Goal: Check status

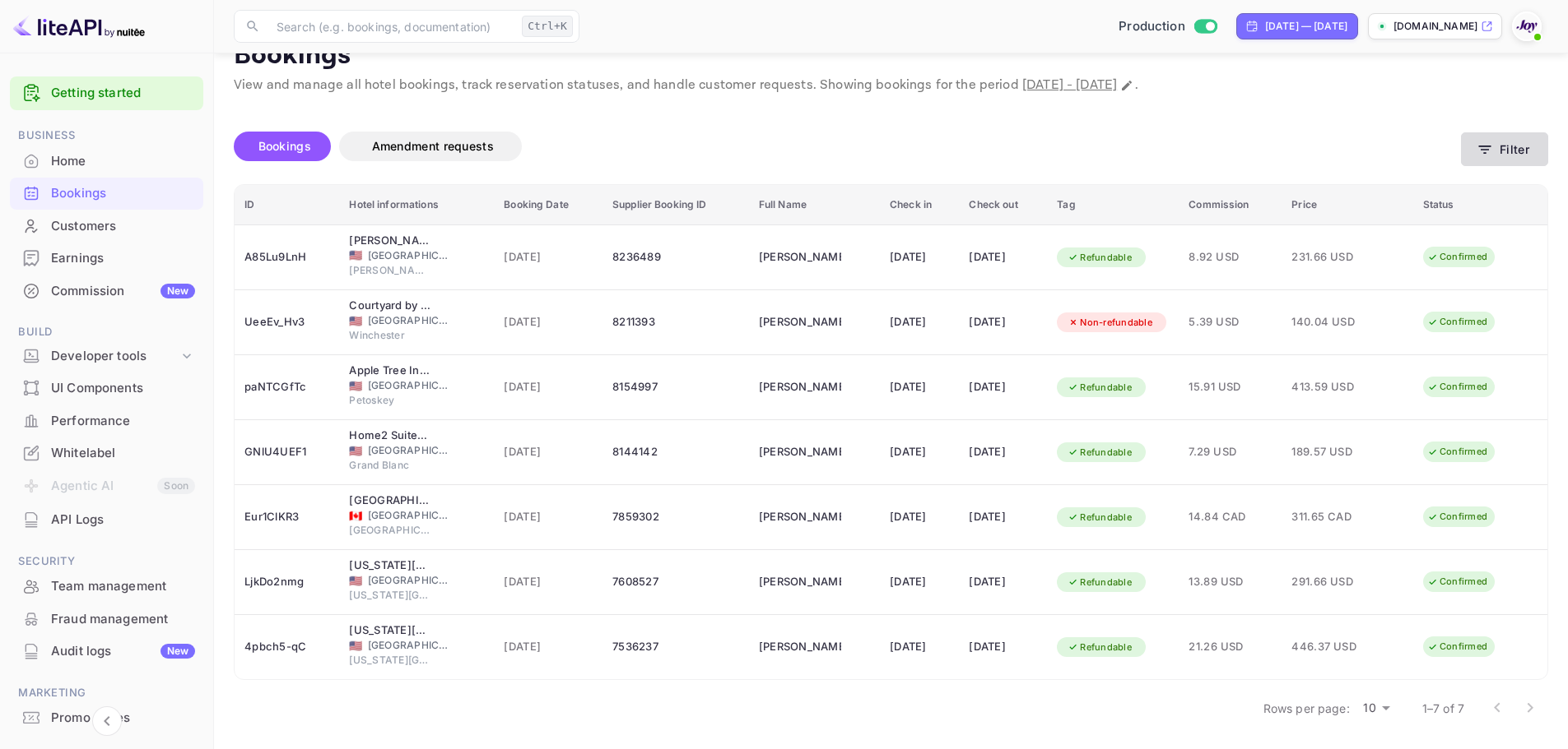
click at [1489, 157] on icon "button" at bounding box center [1484, 149] width 17 height 17
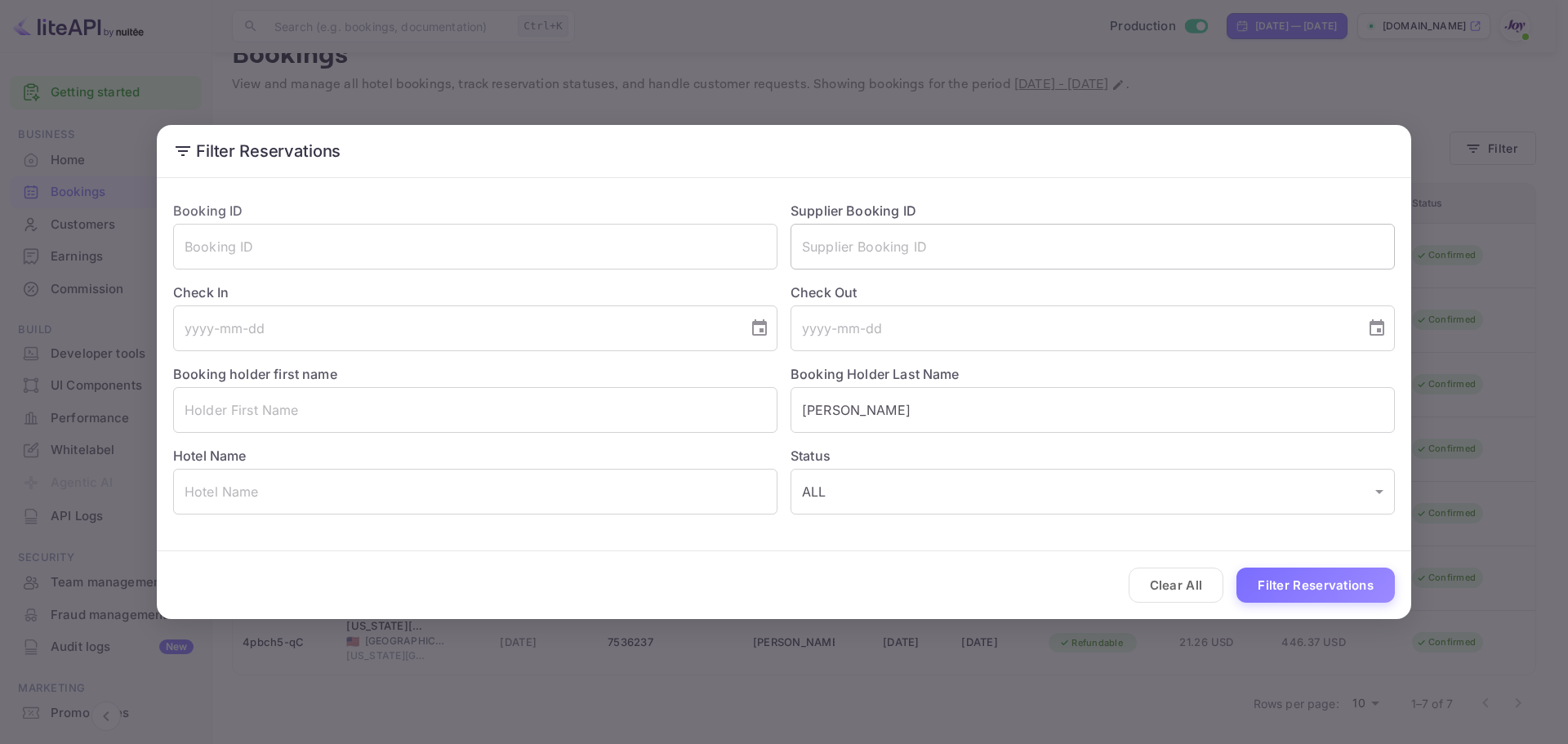
click at [898, 242] on input "text" at bounding box center [1093, 246] width 605 height 45
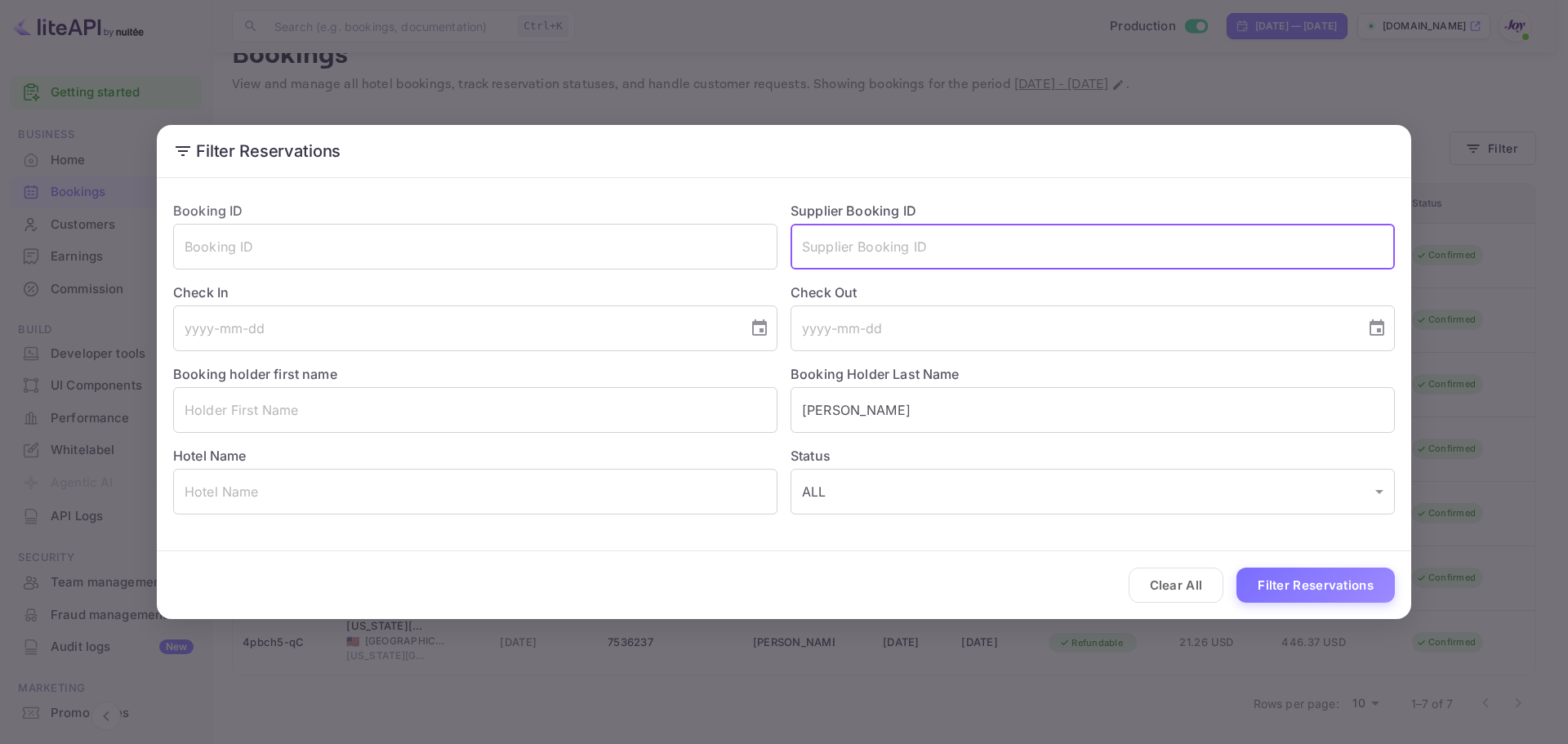
paste input "7796103"
type input "7796103"
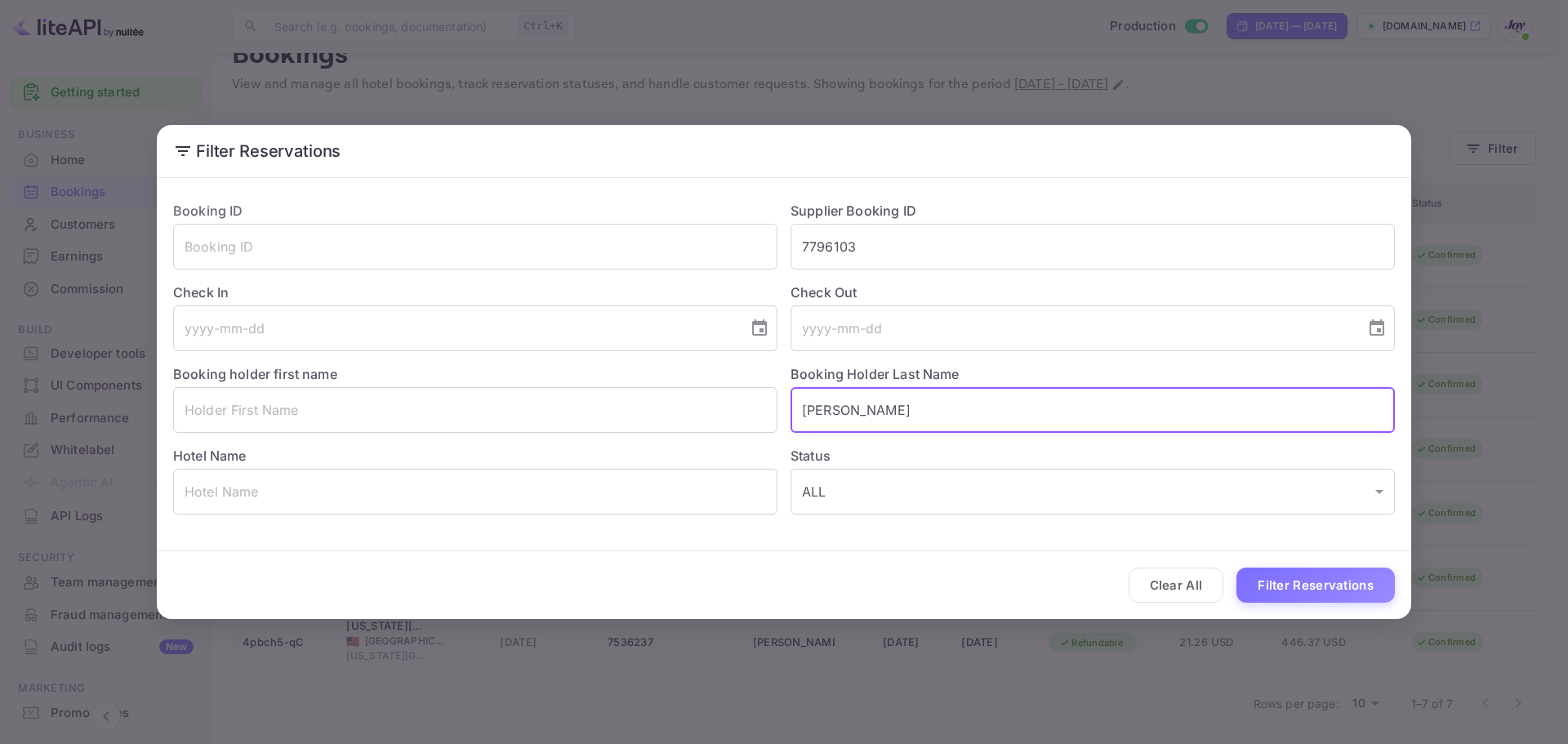
drag, startPoint x: 905, startPoint y: 413, endPoint x: 725, endPoint y: 461, distance: 186.3
click at [661, 420] on div "Booking ID ​ Supplier Booking ID 7796103 ​ Check In ​ Check Out ​ Booking holde…" at bounding box center [778, 351] width 1235 height 327
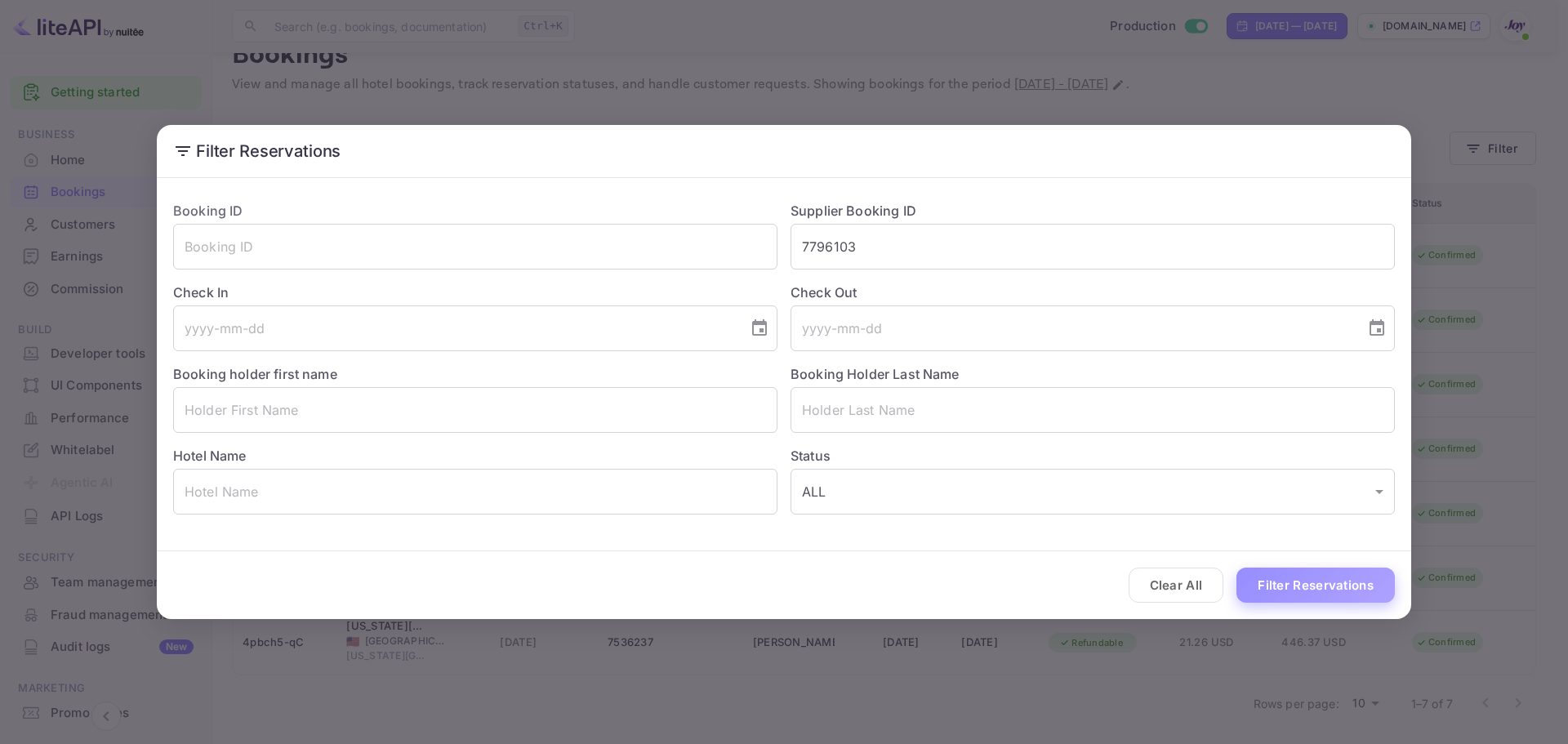
click at [1303, 578] on button "Filter Reservations" at bounding box center [1316, 586] width 158 height 35
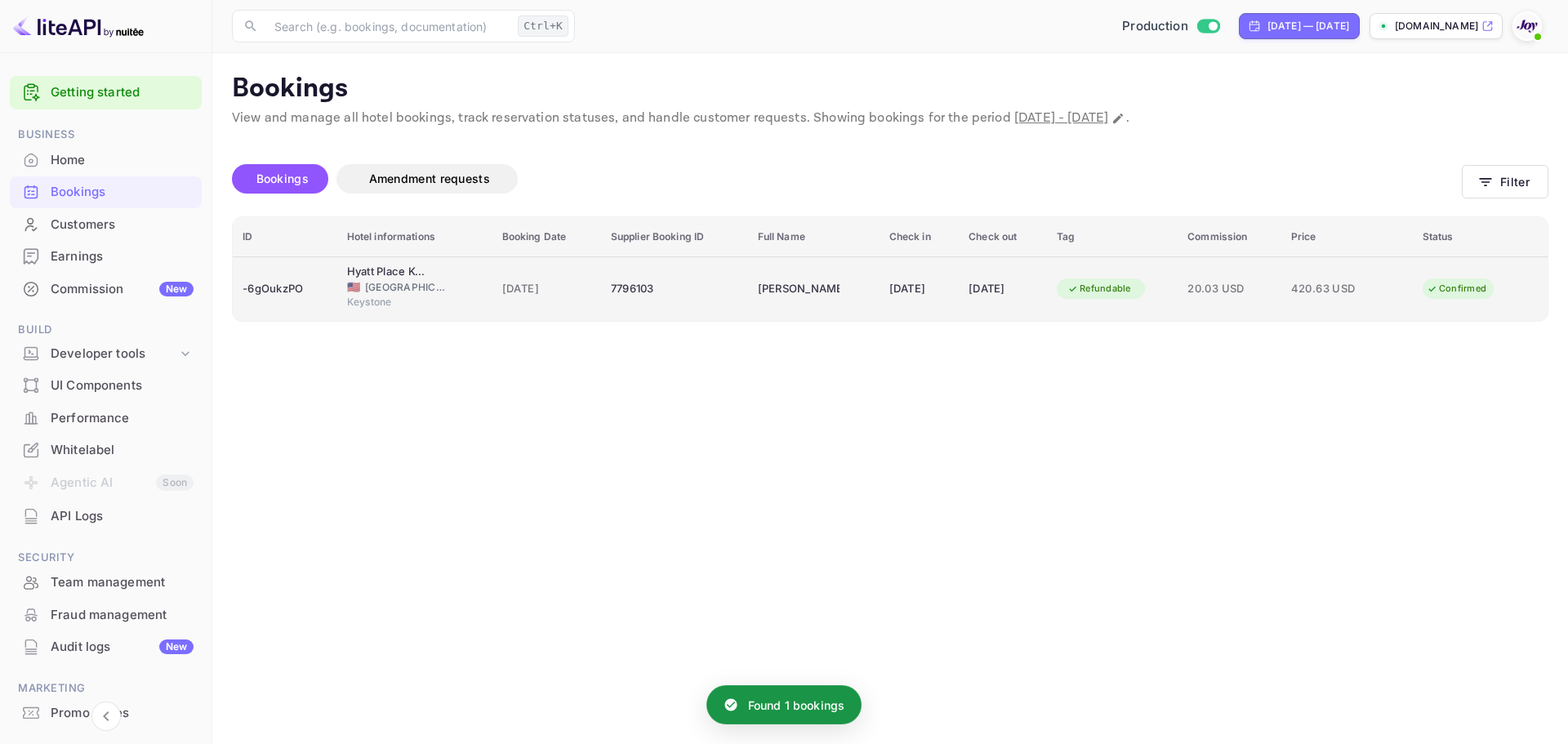
click at [696, 299] on div "7796103" at bounding box center [674, 289] width 128 height 26
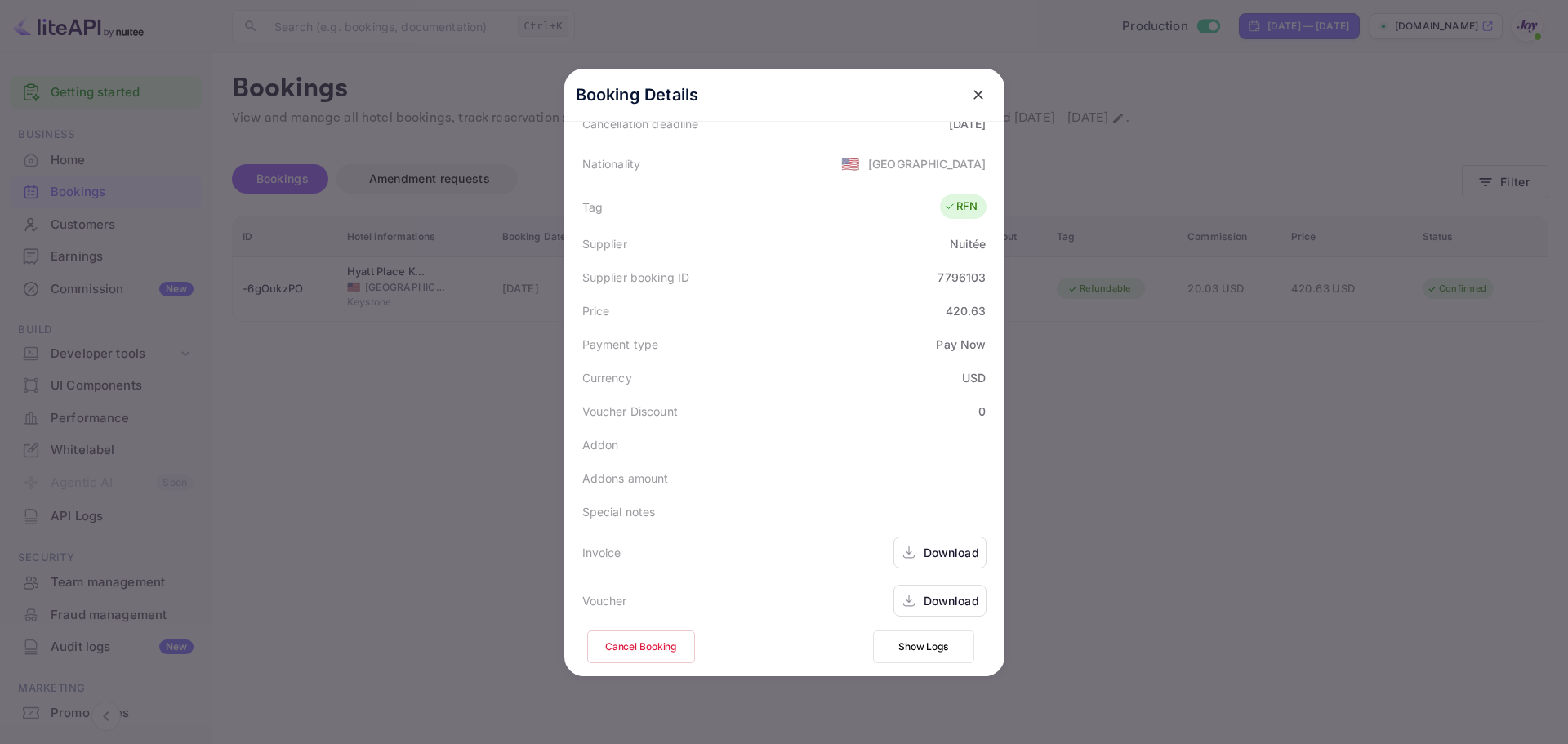
scroll to position [396, 0]
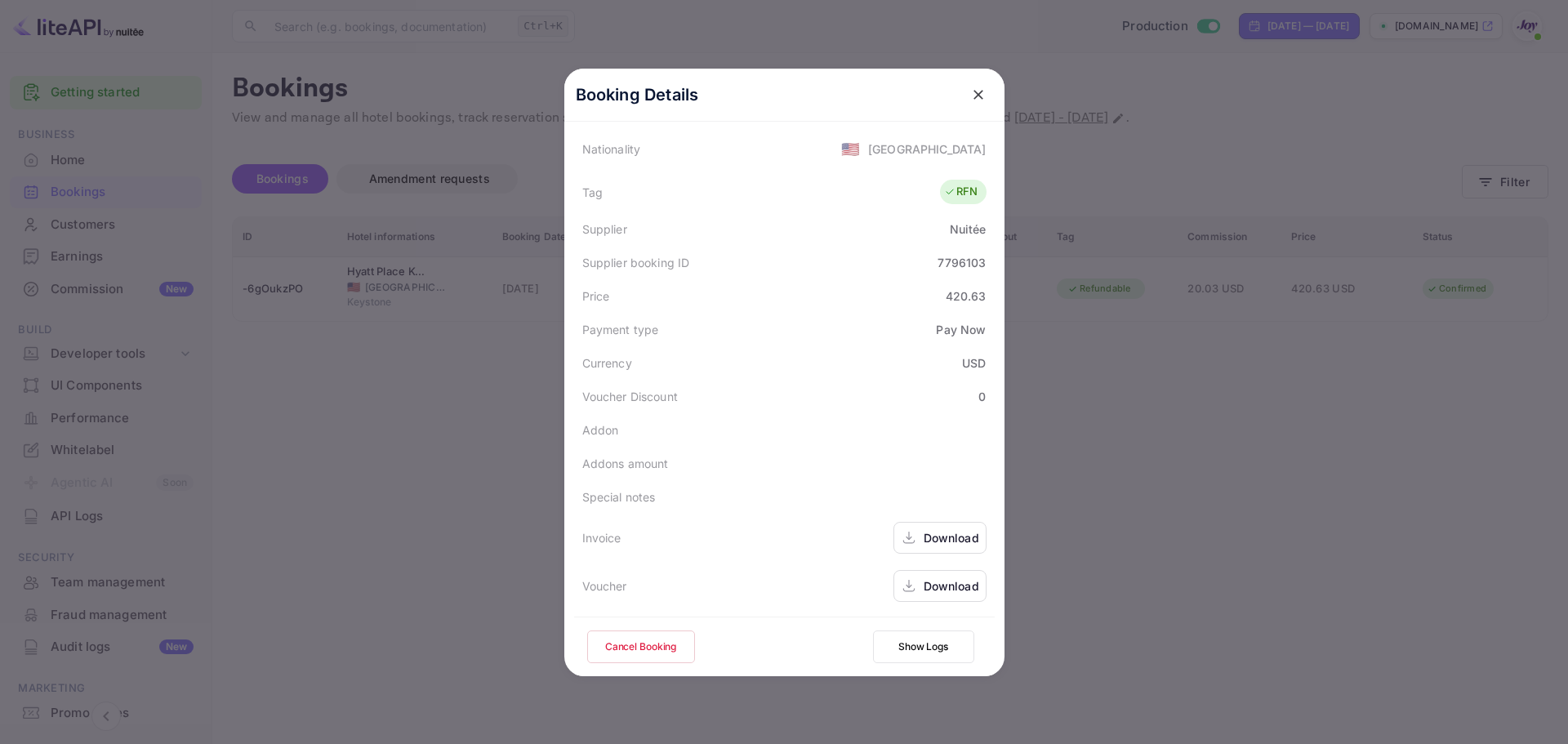
click at [946, 259] on div "7796103" at bounding box center [962, 263] width 48 height 17
copy div "7796103"
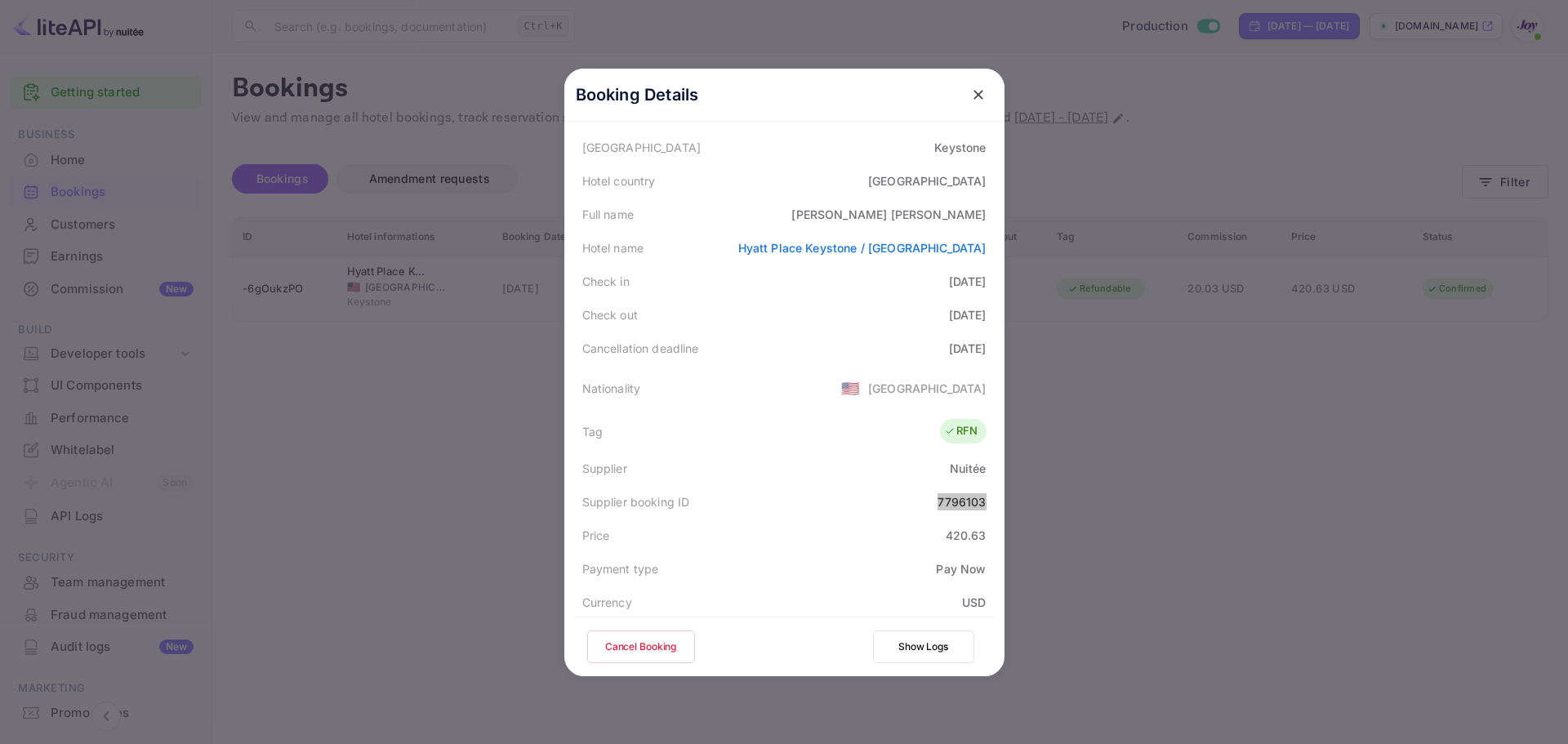
scroll to position [163, 0]
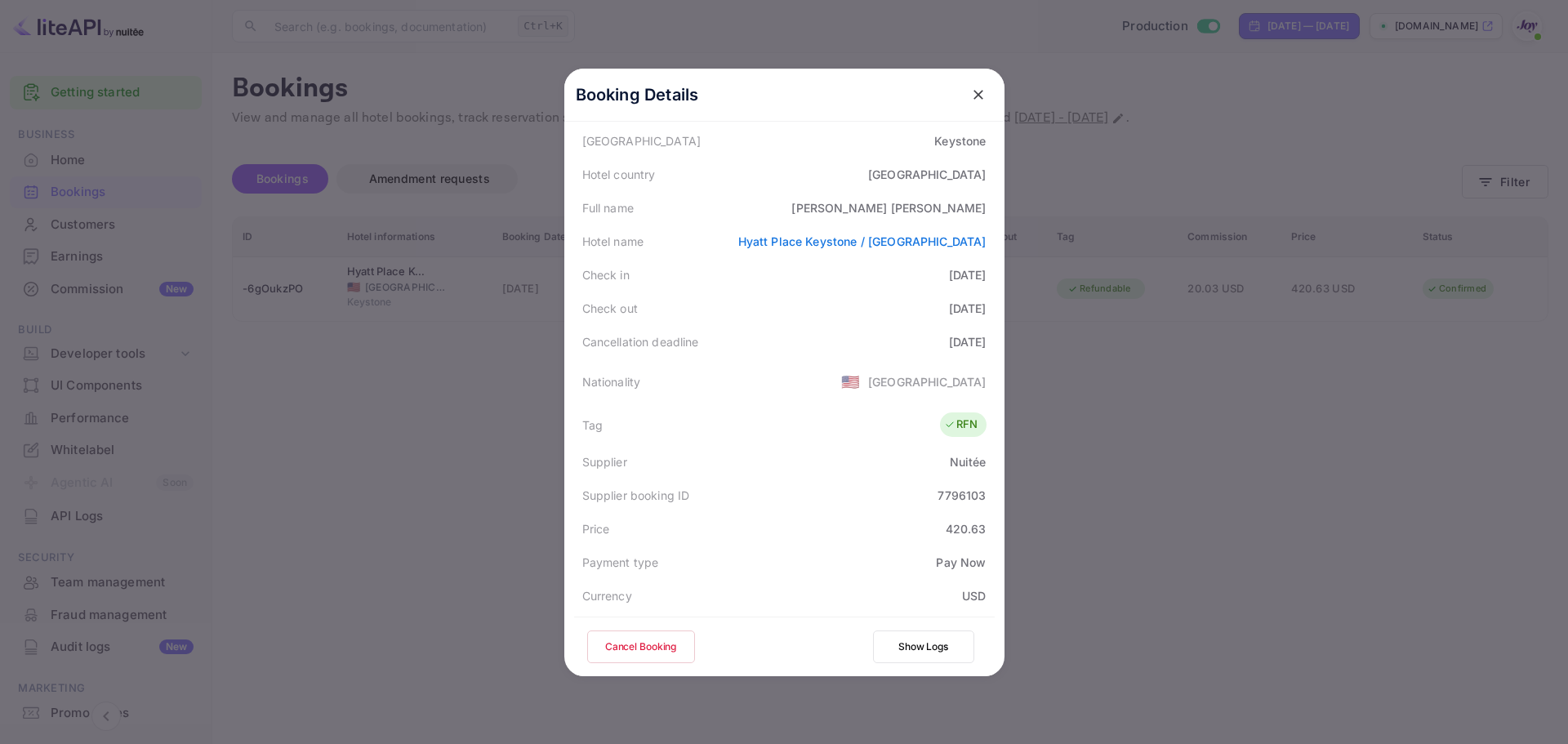
click at [949, 267] on div "[DATE]" at bounding box center [967, 275] width 38 height 17
copy div "[DATE]"
click at [953, 333] on div "[DATE]" at bounding box center [967, 342] width 38 height 17
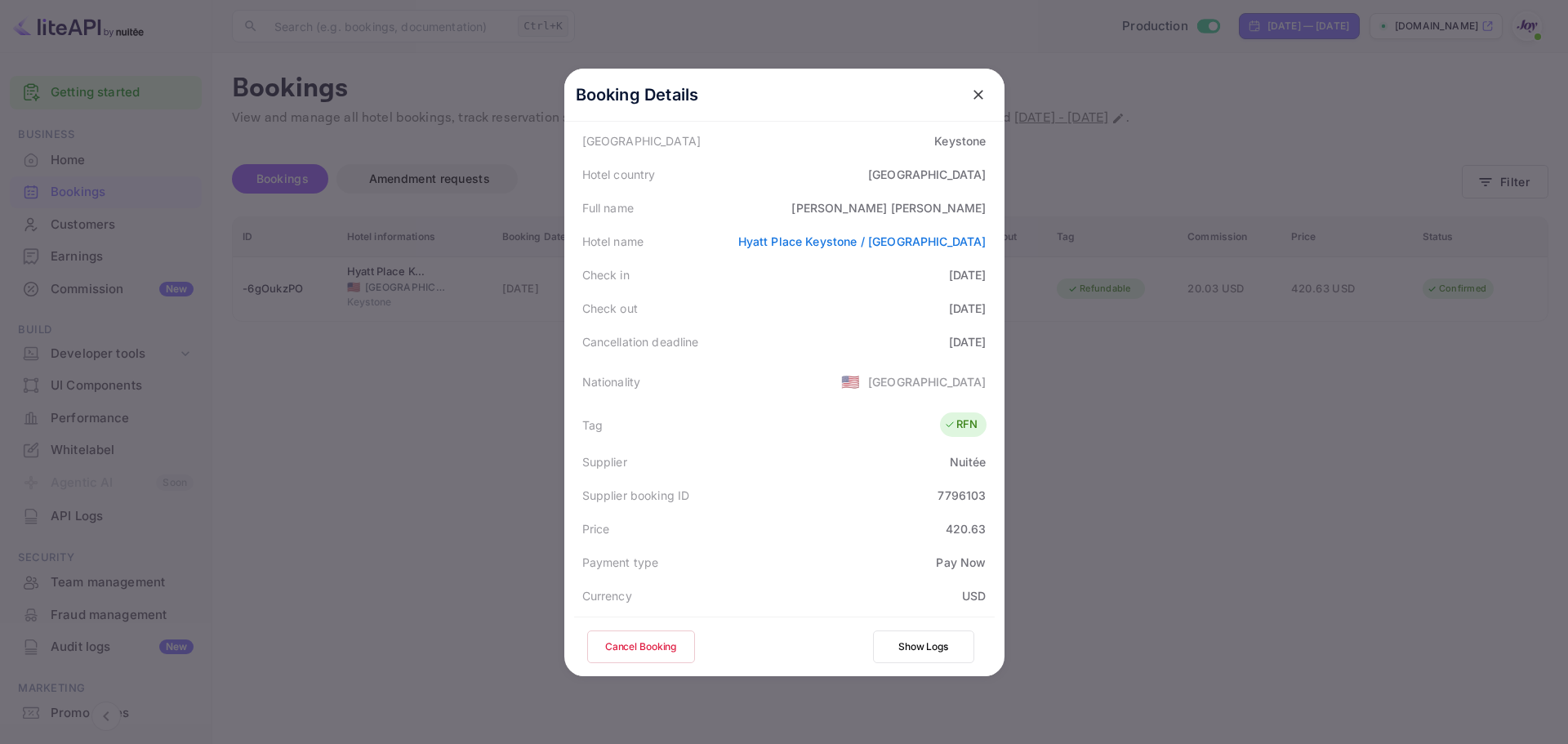
click at [953, 333] on div "[DATE]" at bounding box center [967, 342] width 38 height 17
click at [953, 336] on div "[DATE]" at bounding box center [967, 342] width 38 height 17
click at [958, 270] on div "[DATE]" at bounding box center [967, 275] width 38 height 17
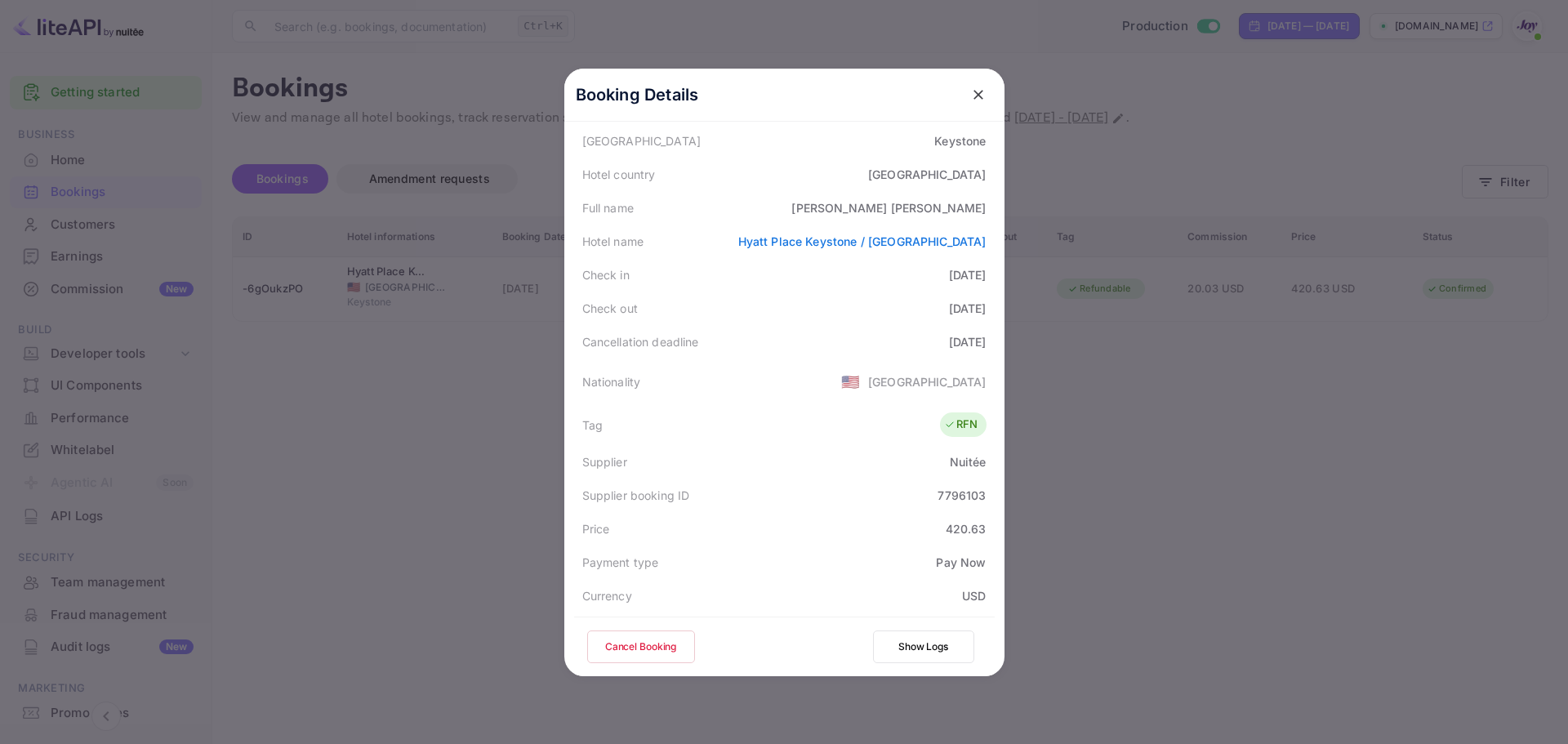
click at [958, 270] on div "[DATE]" at bounding box center [967, 275] width 38 height 17
copy div "[DATE]"
click at [962, 303] on div "[DATE]" at bounding box center [967, 308] width 38 height 17
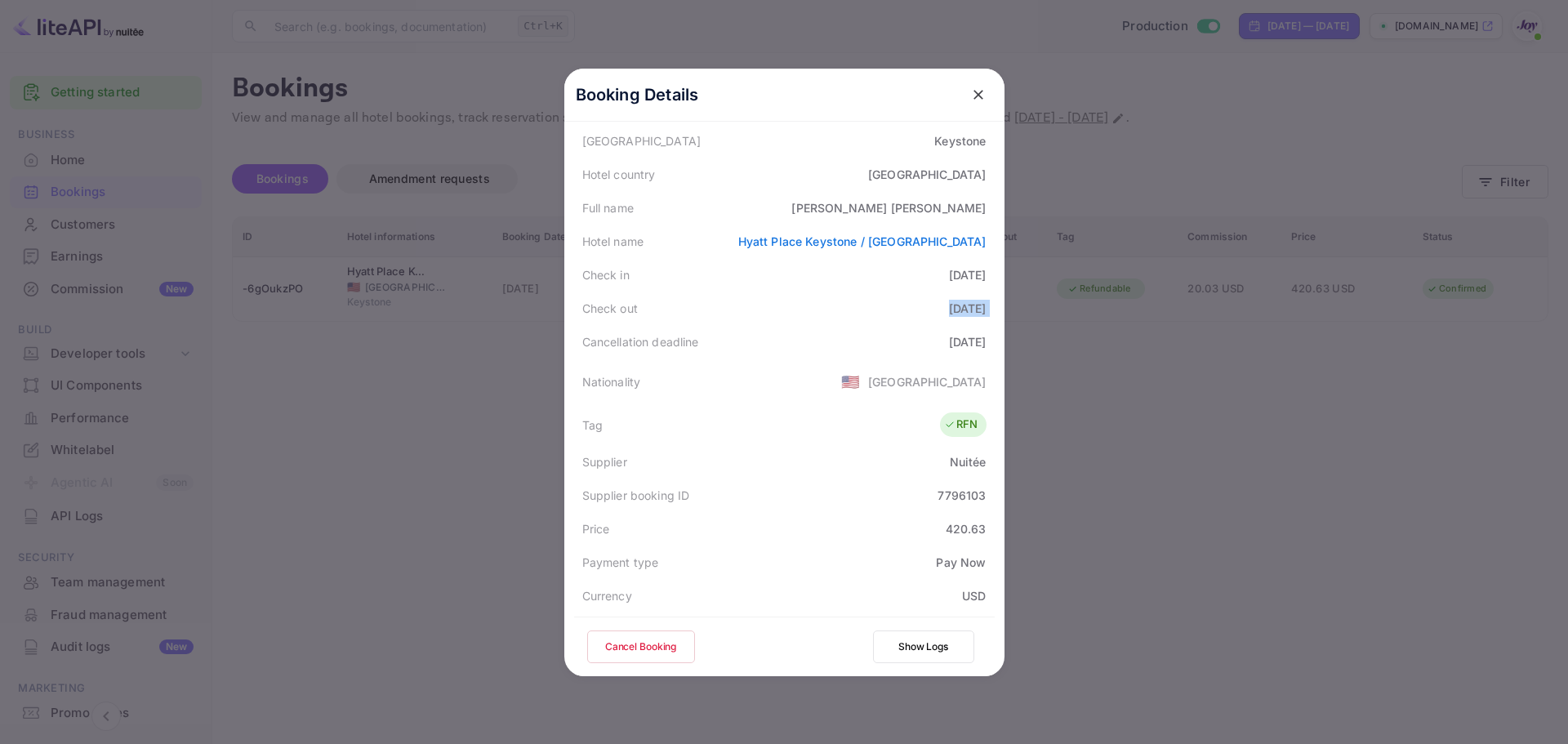
click at [962, 303] on div "[DATE]" at bounding box center [967, 308] width 38 height 17
copy div "[DATE]"
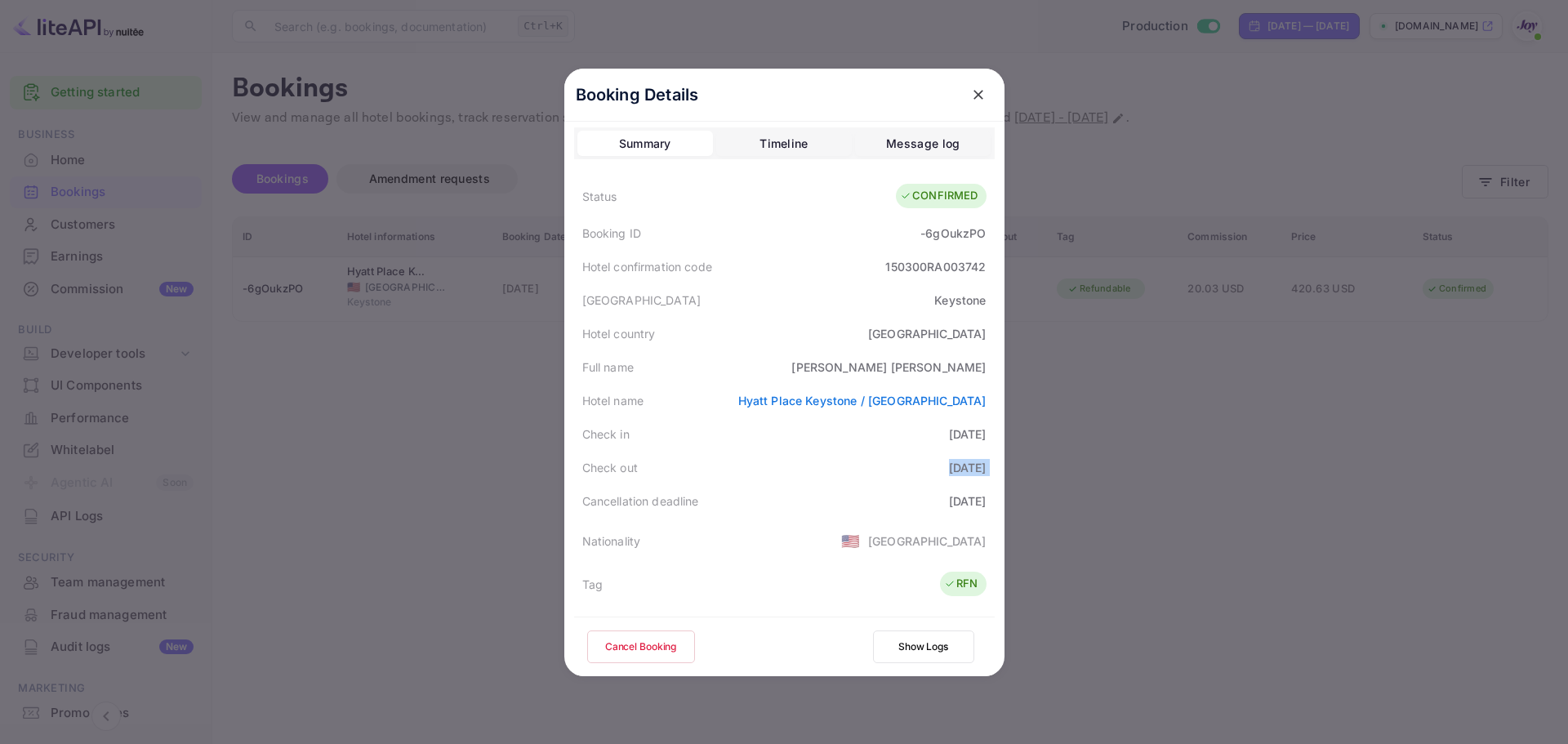
scroll to position [0, 0]
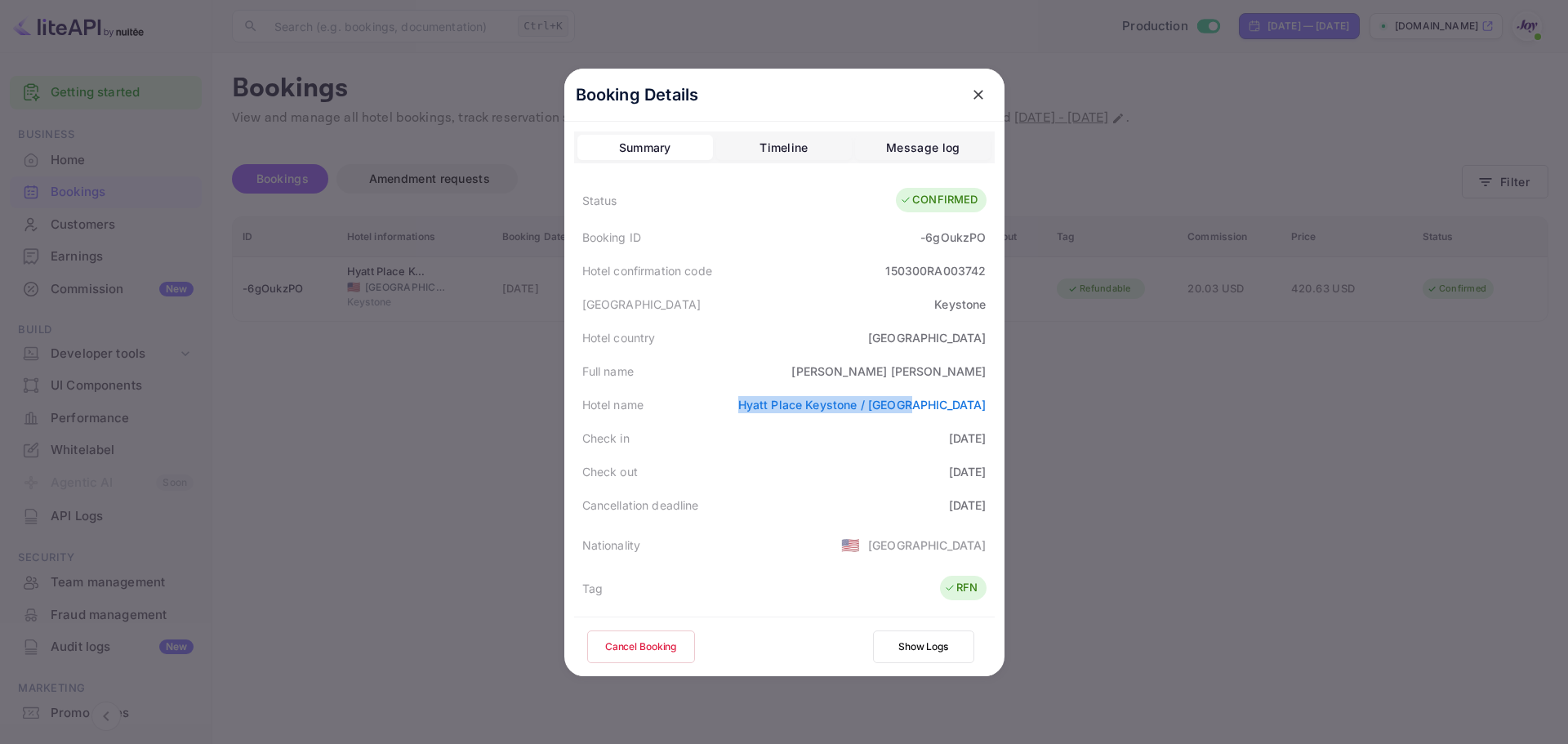
drag, startPoint x: 816, startPoint y: 405, endPoint x: 983, endPoint y: 408, distance: 167.0
click at [983, 408] on div "Hotel name [GEOGRAPHIC_DATA] / [GEOGRAPHIC_DATA]" at bounding box center [784, 405] width 420 height 34
copy link "Hyatt Place Keystone / [GEOGRAPHIC_DATA]"
click at [869, 346] on div "[GEOGRAPHIC_DATA]" at bounding box center [927, 338] width 119 height 17
click at [913, 367] on div "[PERSON_NAME]" at bounding box center [888, 371] width 194 height 17
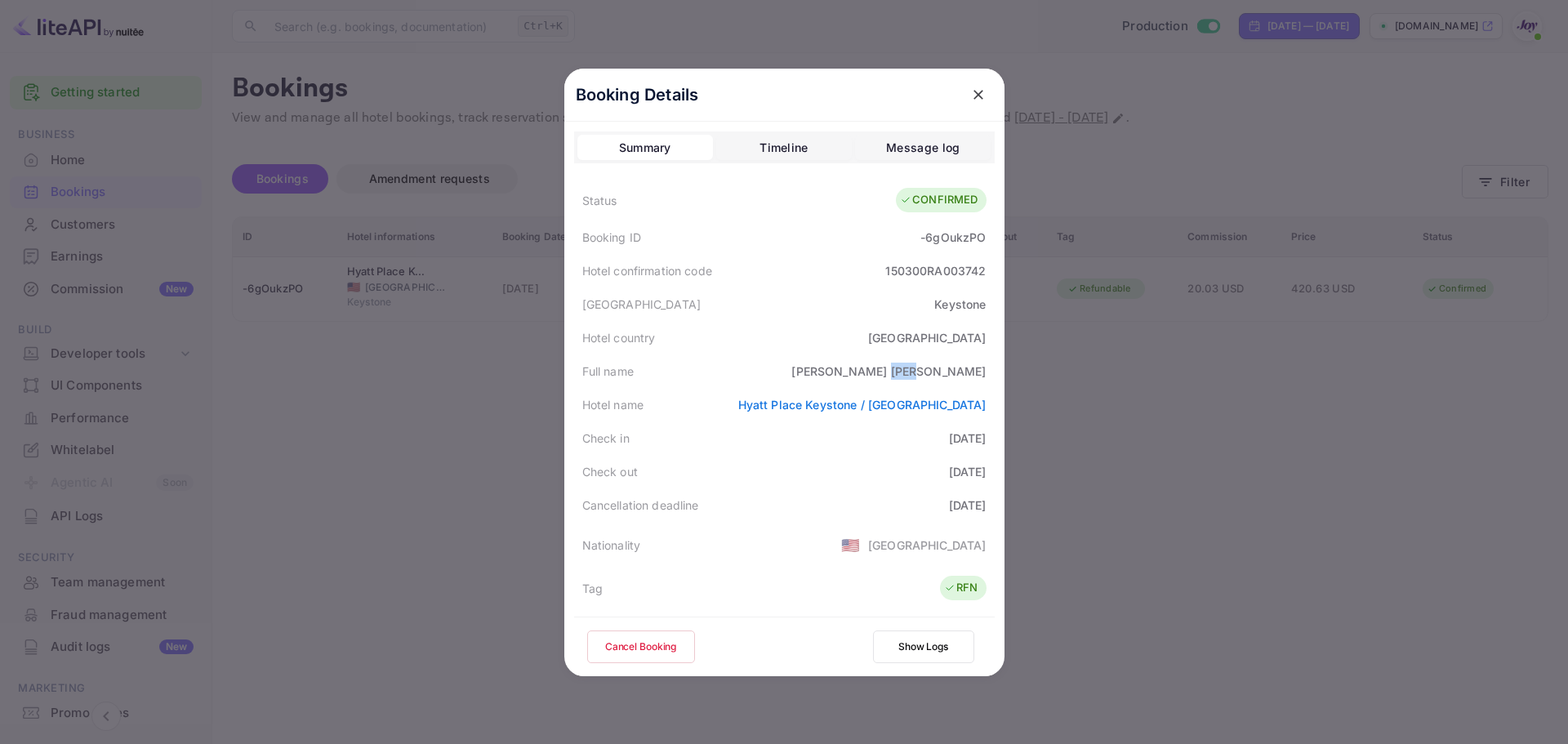
click at [913, 367] on div "[PERSON_NAME]" at bounding box center [888, 371] width 194 height 17
copy div "[PERSON_NAME]"
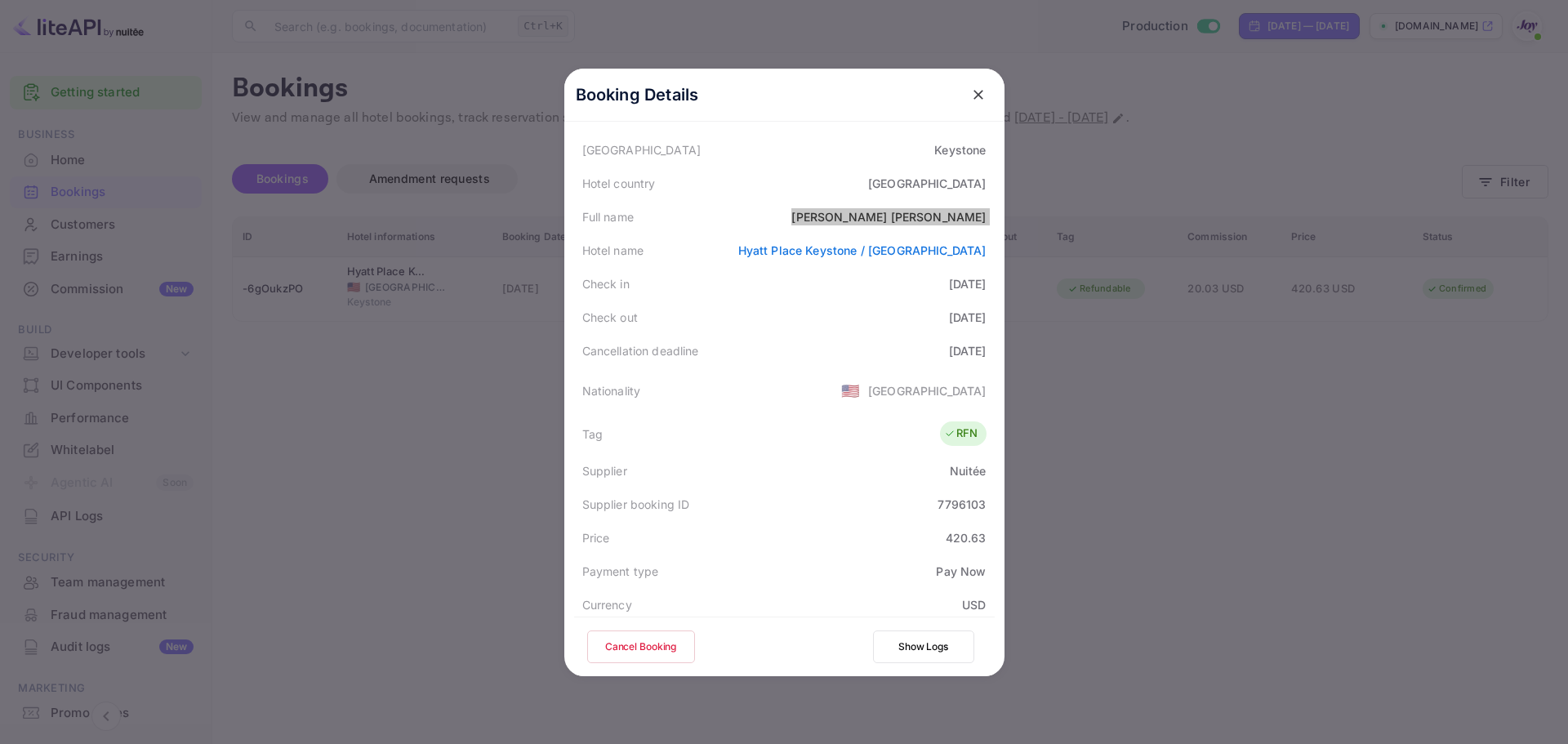
scroll to position [163, 0]
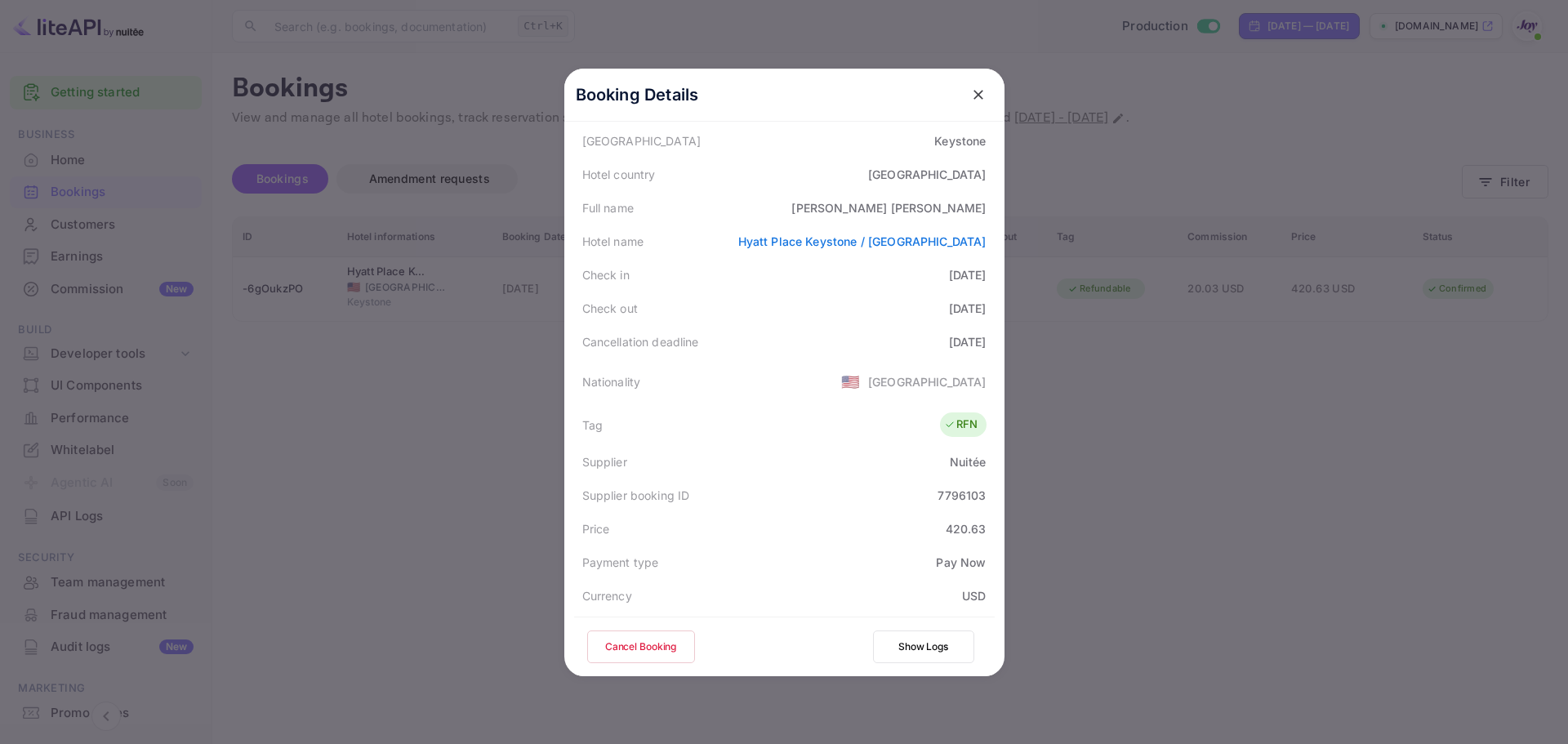
click at [954, 500] on div "7796103" at bounding box center [962, 496] width 48 height 17
copy div "7796103"
